Goal: Find contact information

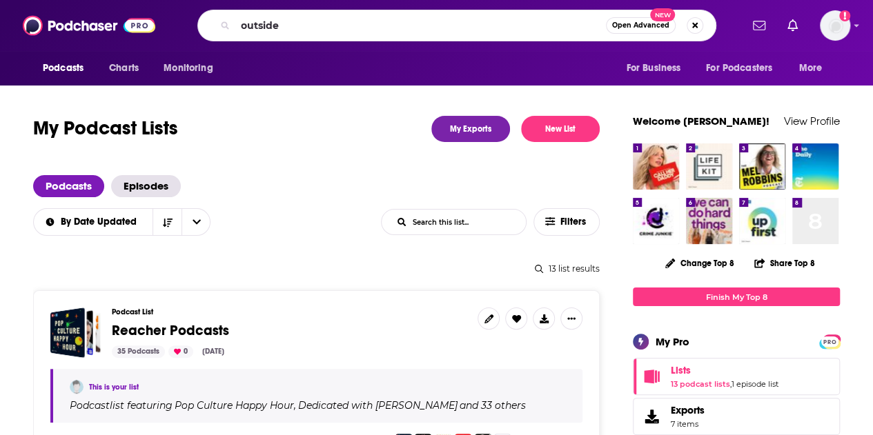
type input "outside"
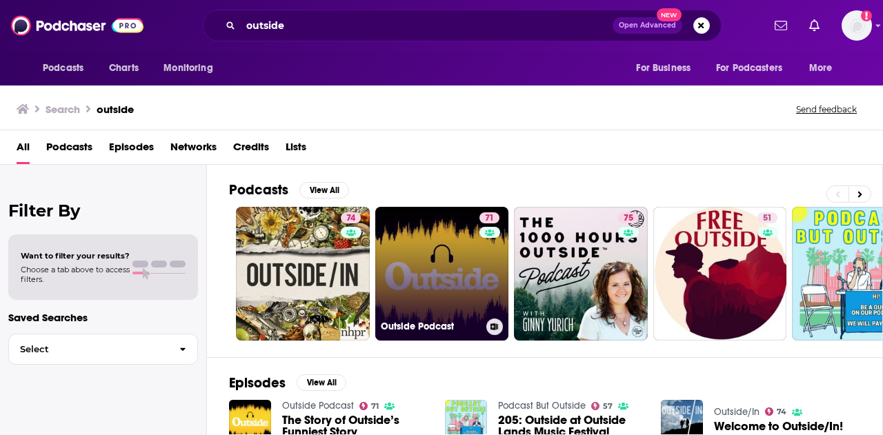
click at [444, 271] on link "71 Outside Podcast" at bounding box center [442, 274] width 134 height 134
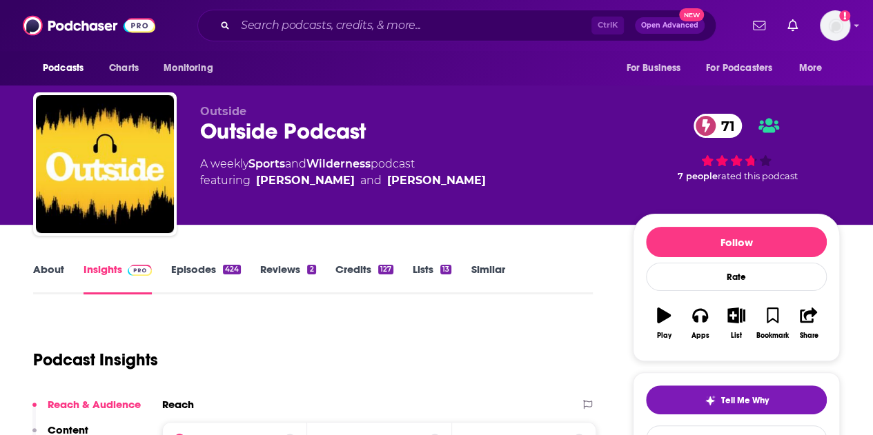
scroll to position [138, 0]
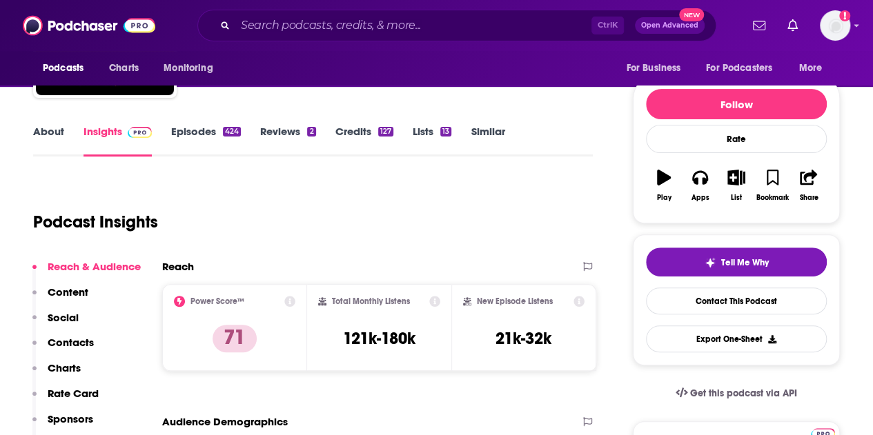
click at [53, 130] on link "About" at bounding box center [48, 141] width 31 height 32
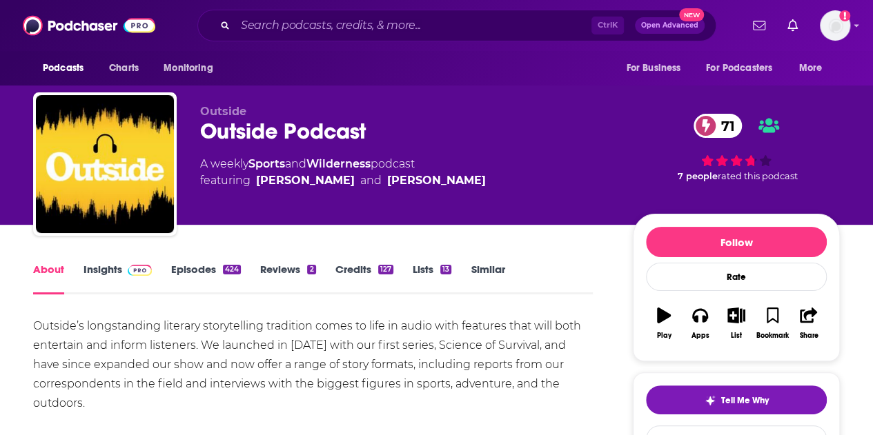
click at [90, 269] on link "Insights" at bounding box center [117, 279] width 68 height 32
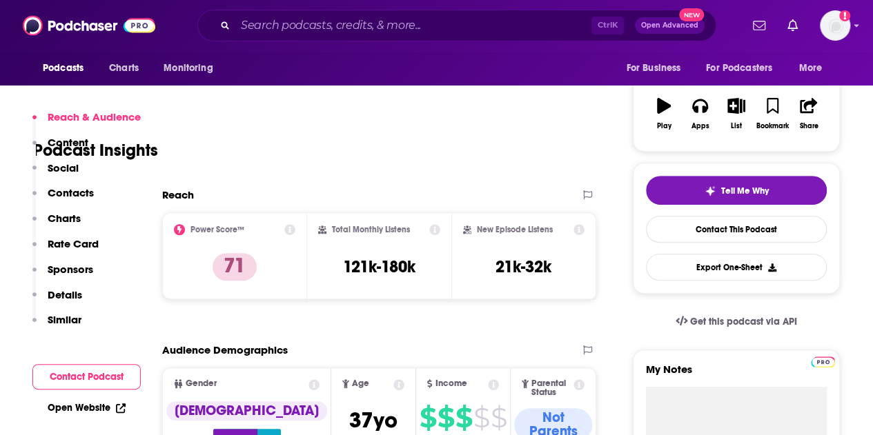
scroll to position [276, 0]
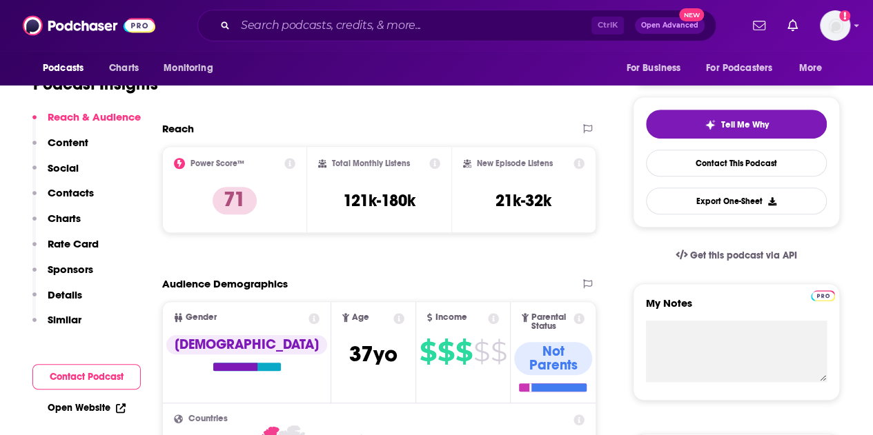
click at [63, 194] on p "Contacts" at bounding box center [71, 192] width 46 height 13
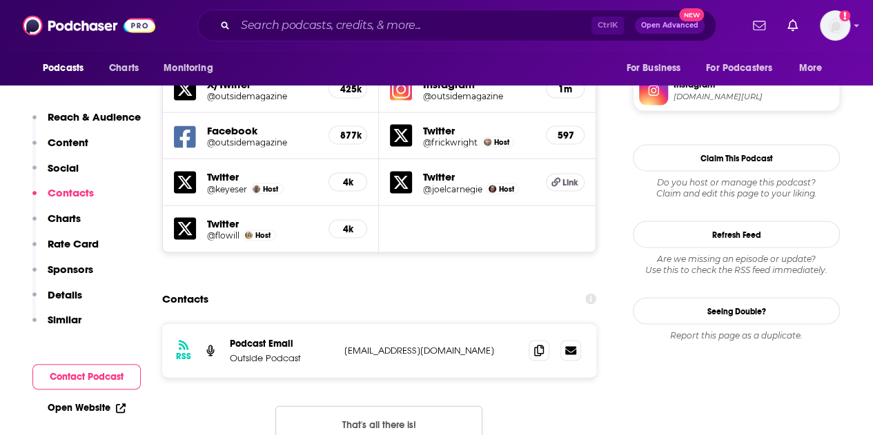
scroll to position [1266, 0]
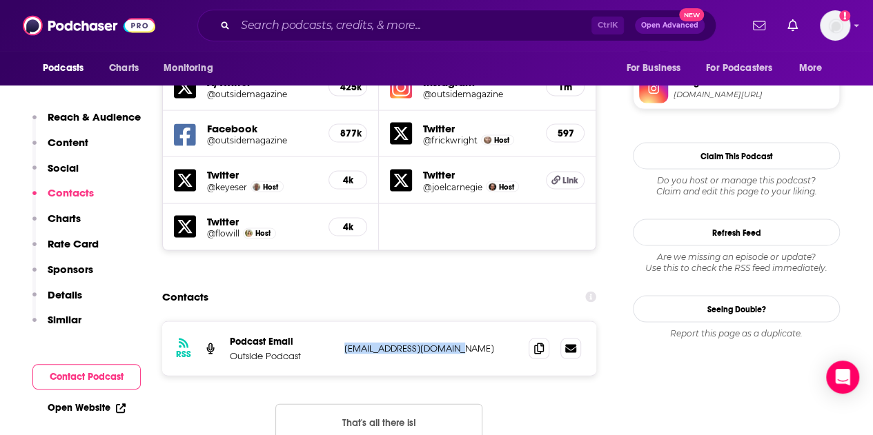
drag, startPoint x: 466, startPoint y: 255, endPoint x: 339, endPoint y: 250, distance: 127.7
click at [339, 321] on div "RSS Podcast Email Outside Podcast [EMAIL_ADDRESS][DOMAIN_NAME] [EMAIL_ADDRESS][…" at bounding box center [379, 348] width 434 height 54
